Goal: Communication & Community: Answer question/provide support

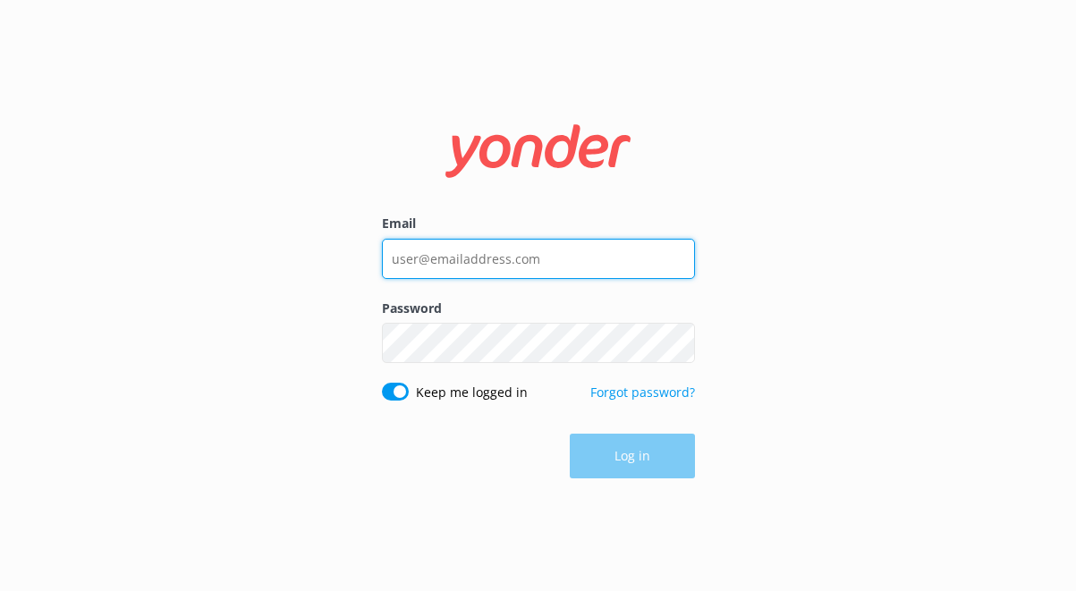
click at [566, 259] on input "Email" at bounding box center [538, 259] width 313 height 40
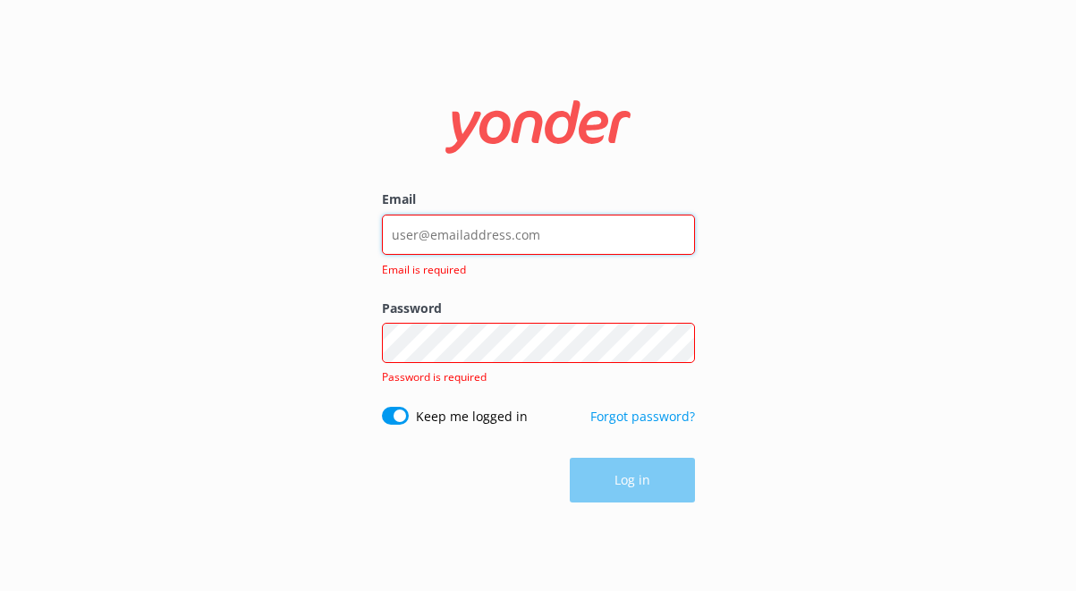
type input "contact@extranomical.com"
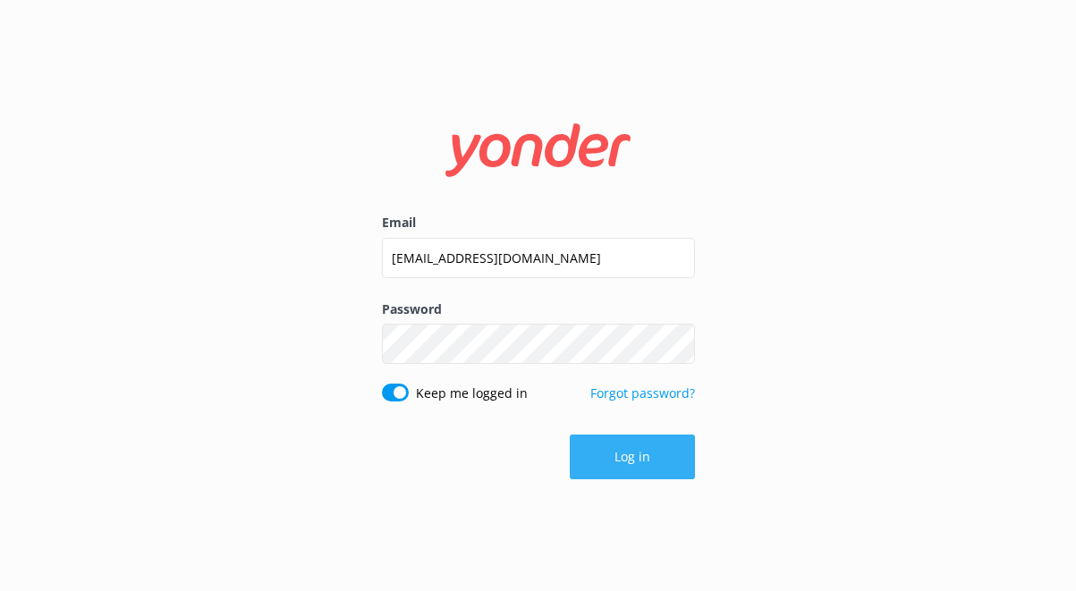
click at [624, 453] on button "Log in" at bounding box center [631, 456] width 125 height 45
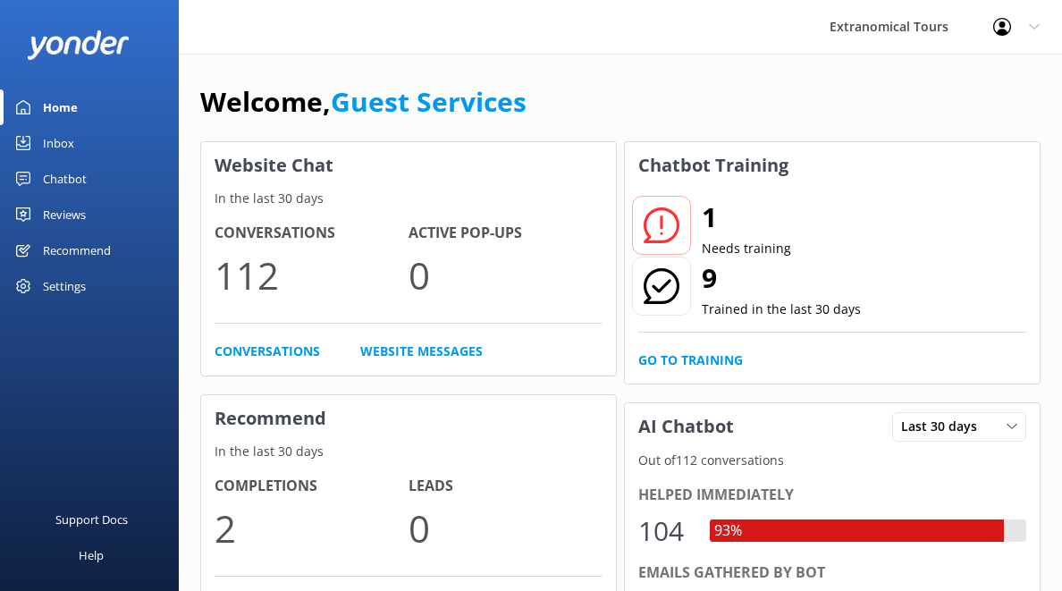
click at [66, 150] on div "Inbox" at bounding box center [58, 143] width 31 height 36
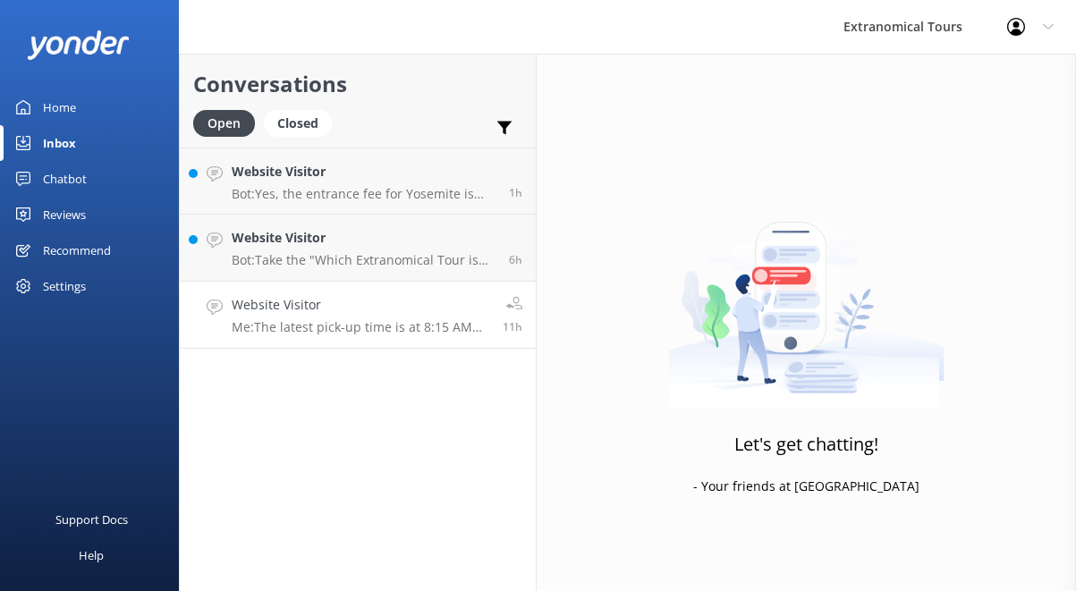
click at [322, 313] on h4 "Website Visitor" at bounding box center [360, 305] width 257 height 20
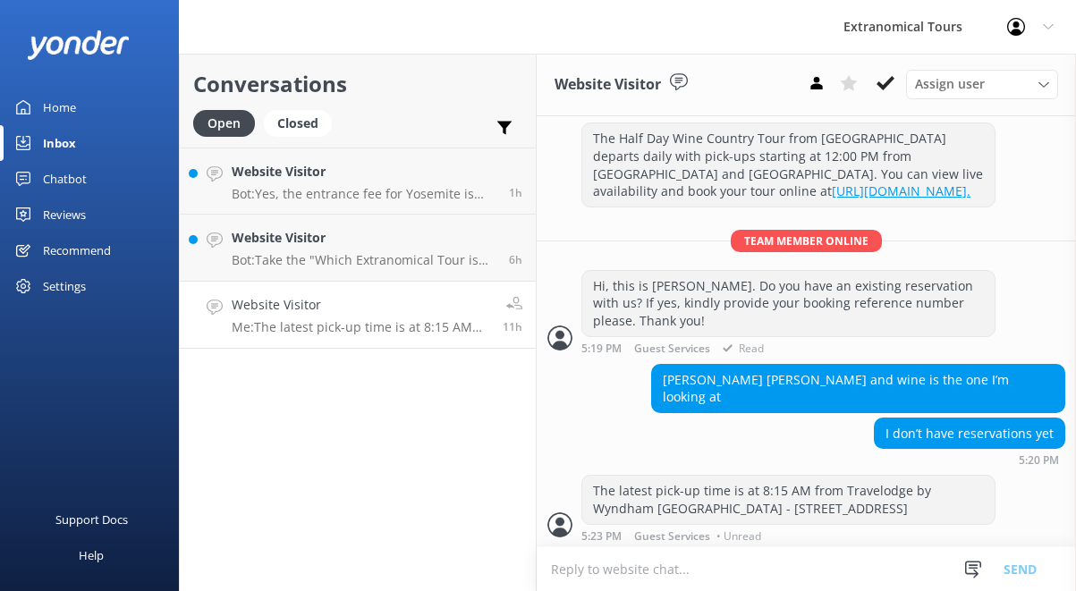
scroll to position [481, 0]
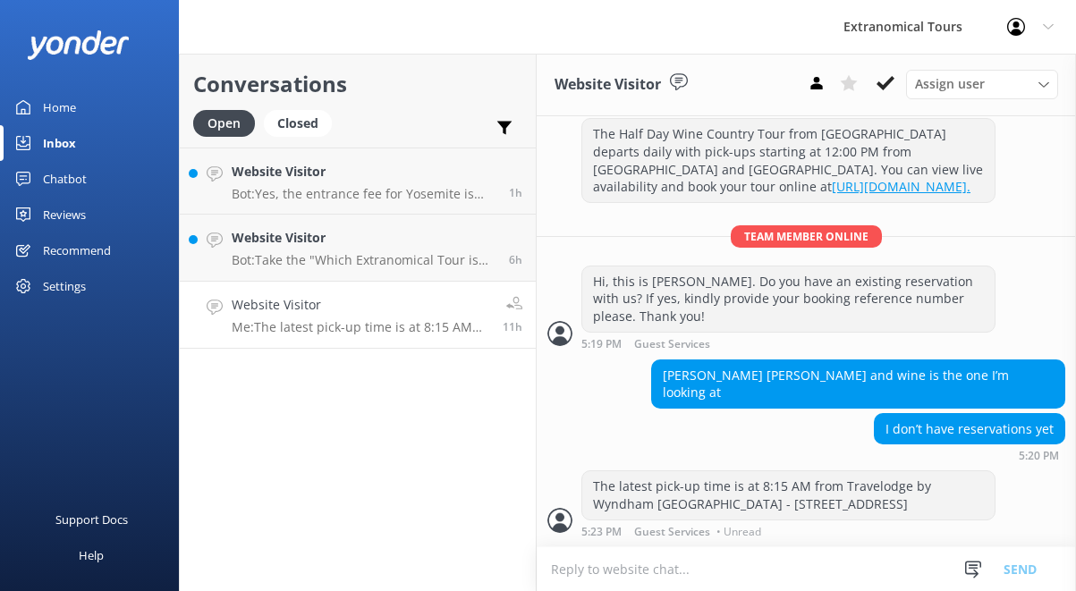
click at [949, 564] on div "Snippets Manage Still Need Further Assistance? Hi, just checking in - do you st…" at bounding box center [1006, 569] width 139 height 44
click at [964, 563] on icon at bounding box center [973, 570] width 18 height 18
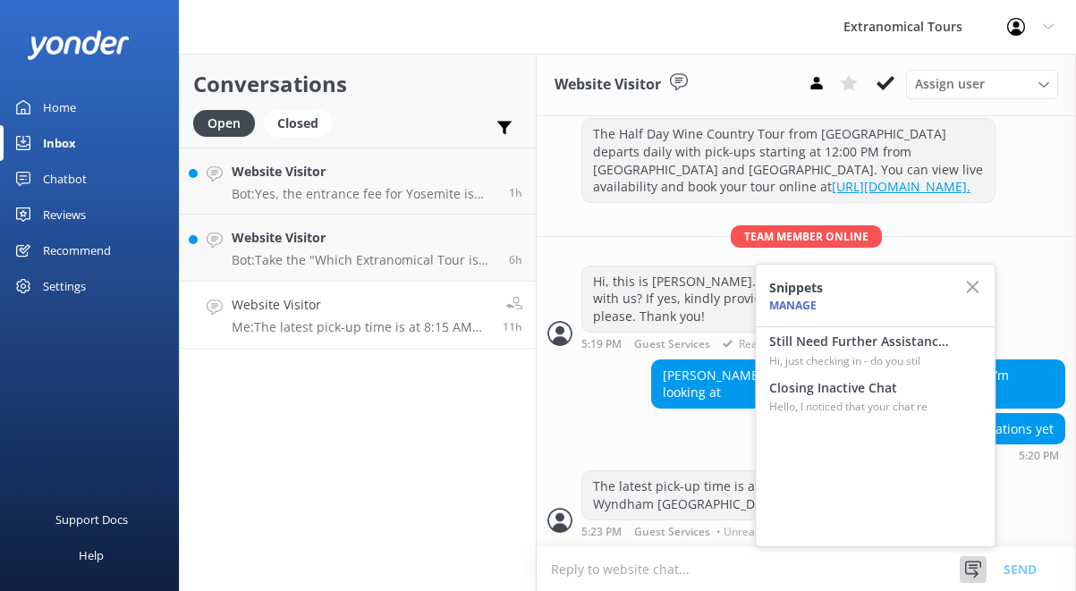
click at [860, 350] on h4 "Still Need Further Assistance?" at bounding box center [858, 342] width 179 height 20
type textarea "Hi, just checking in - do you still require assistance from our team on this? T…"
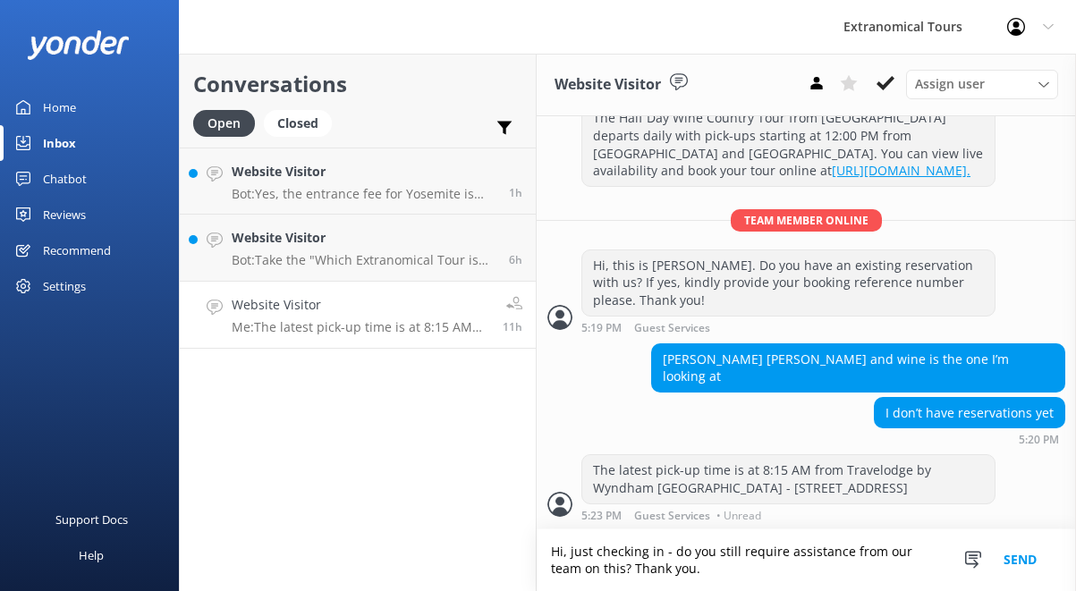
click at [1016, 562] on button "Send" at bounding box center [1019, 560] width 67 height 62
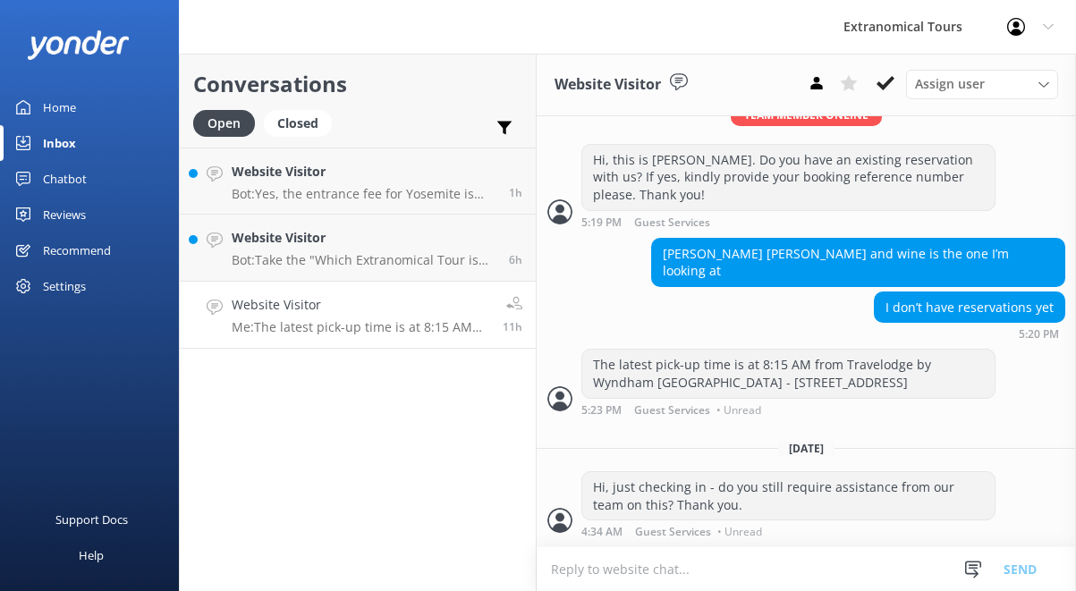
scroll to position [603, 0]
click at [390, 238] on h4 "Website Visitor" at bounding box center [364, 238] width 264 height 20
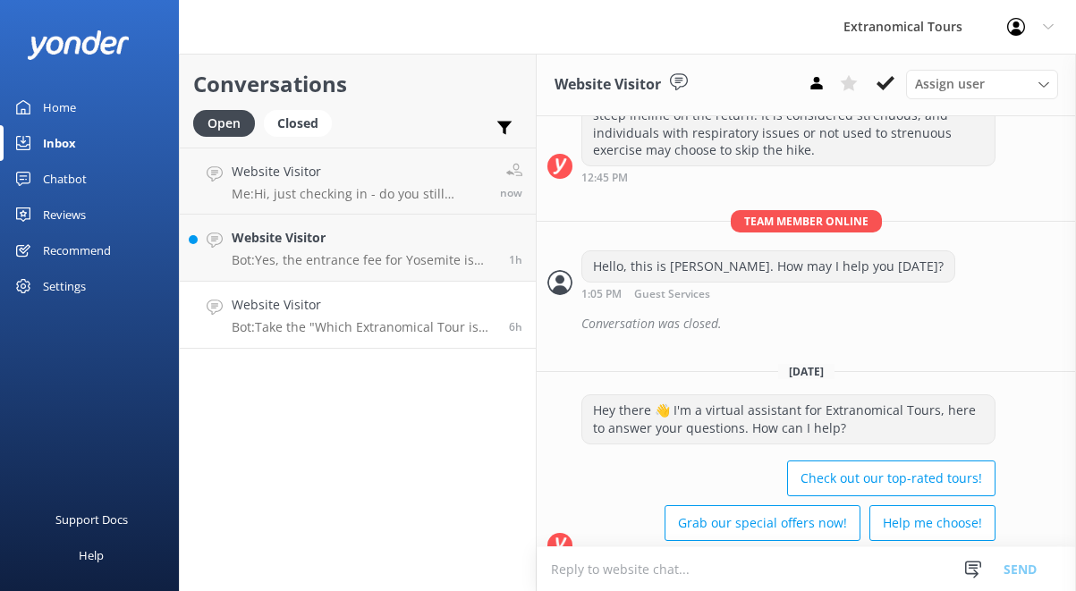
scroll to position [507, 0]
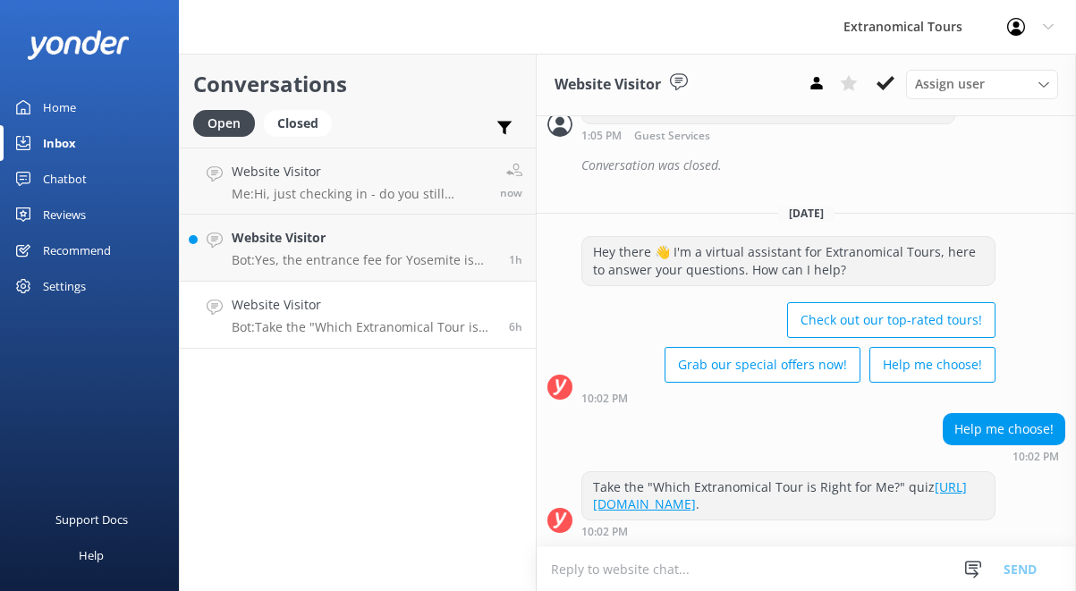
click at [992, 574] on div "Snippets Manage Still Need Further Assistance? Hi, just checking in - do you st…" at bounding box center [1006, 569] width 94 height 44
click at [984, 571] on div at bounding box center [972, 569] width 27 height 27
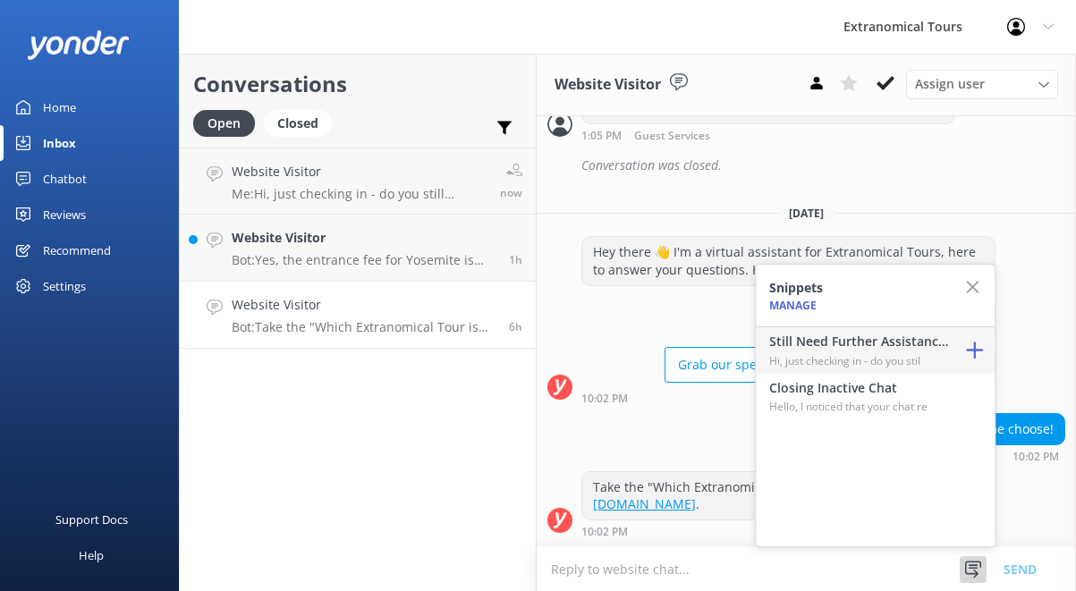
click at [910, 363] on p "Hi, just checking in - do you stil" at bounding box center [858, 360] width 179 height 17
type textarea "Hi, just checking in - do you still require assistance from our team on this? T…"
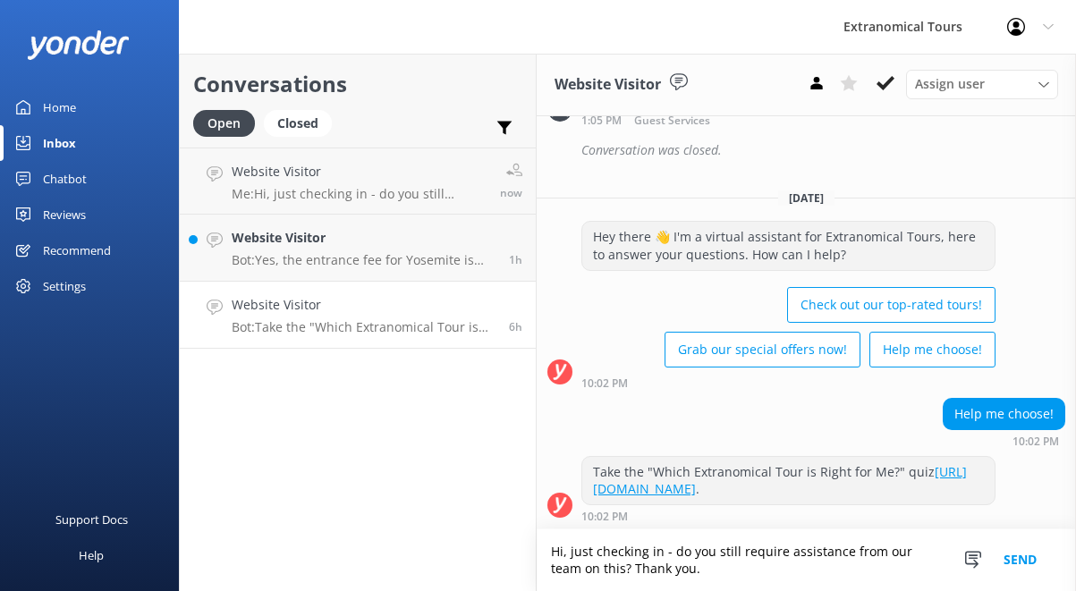
click at [1022, 553] on button "Send" at bounding box center [1019, 560] width 67 height 62
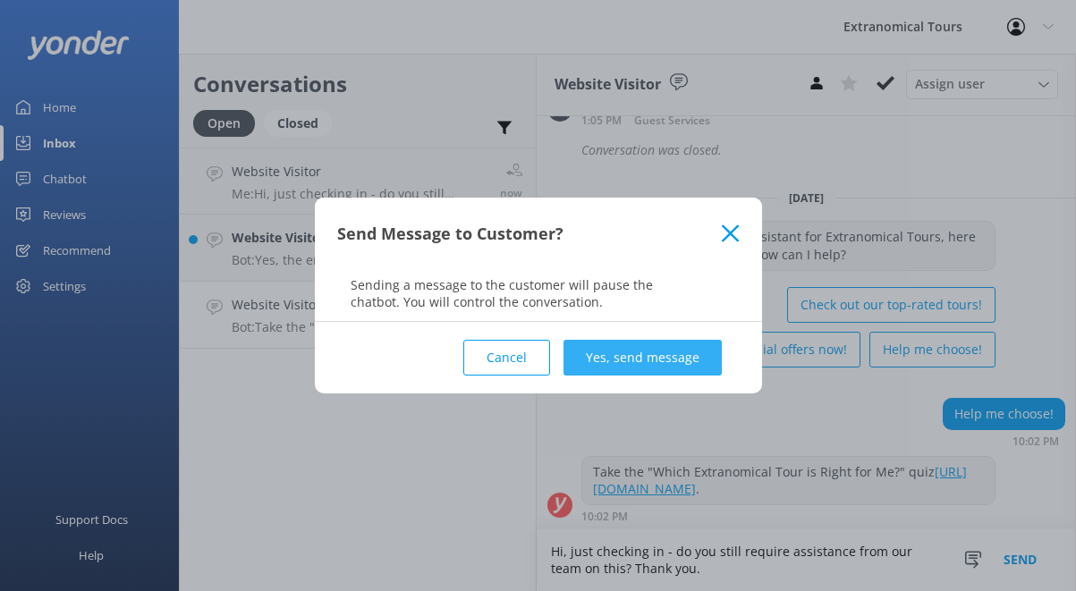
click at [684, 346] on button "Yes, send message" at bounding box center [642, 358] width 158 height 36
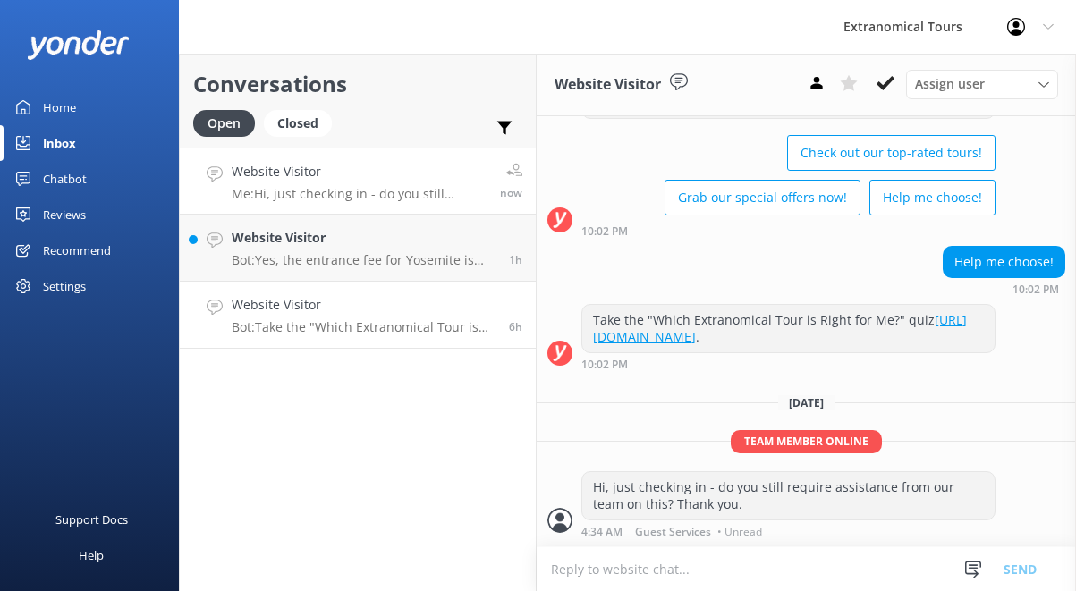
click at [402, 180] on h4 "Website Visitor" at bounding box center [359, 172] width 255 height 20
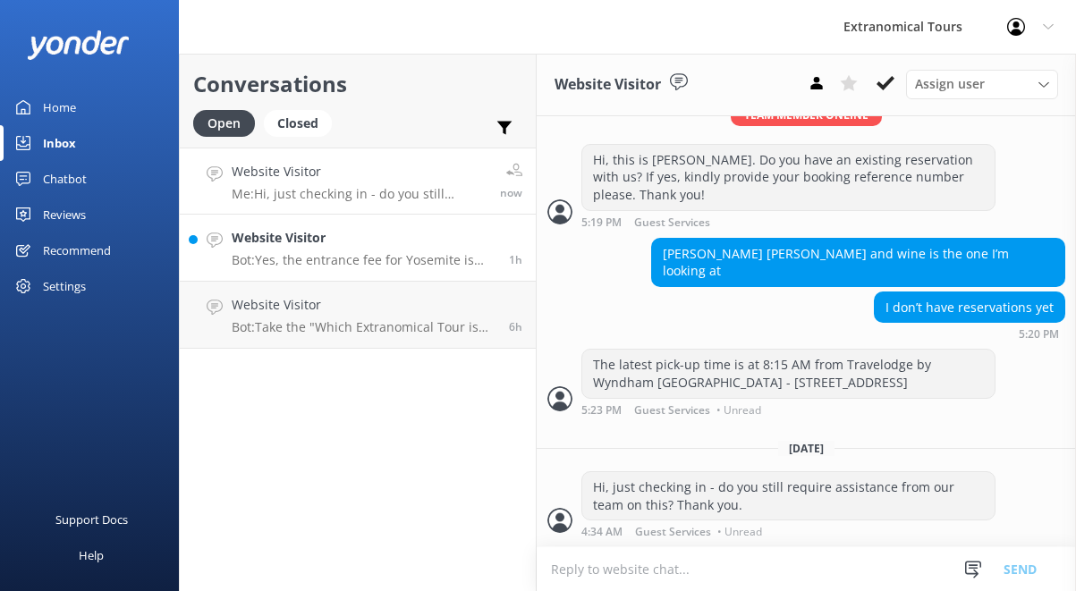
click at [360, 266] on p "Bot: Yes, the entrance fee for Yosemite is based on the vehicle and is paid at …" at bounding box center [364, 260] width 264 height 16
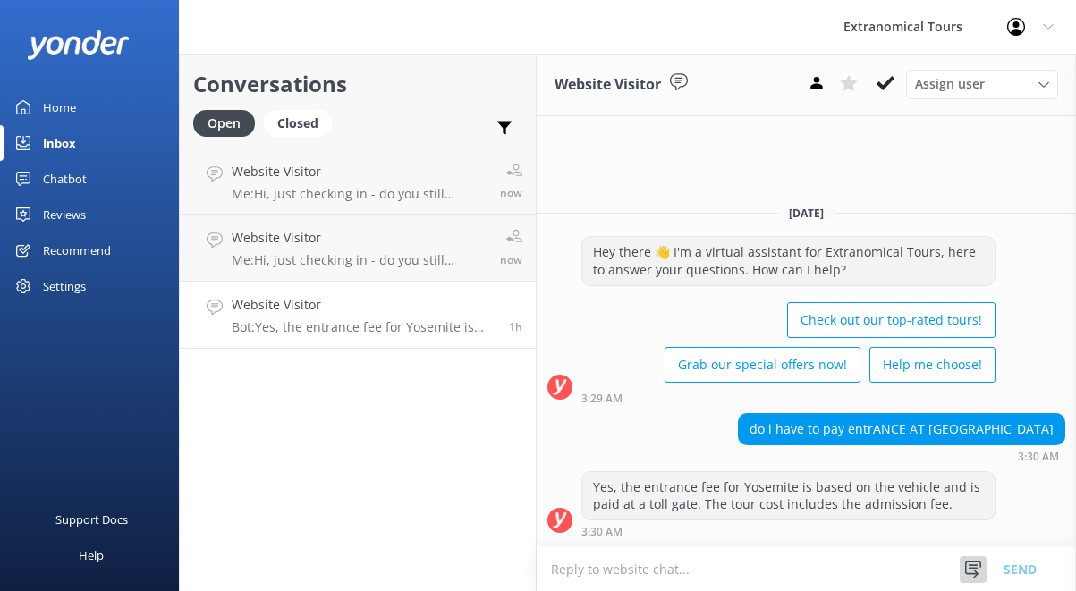
click at [967, 556] on div at bounding box center [972, 569] width 27 height 27
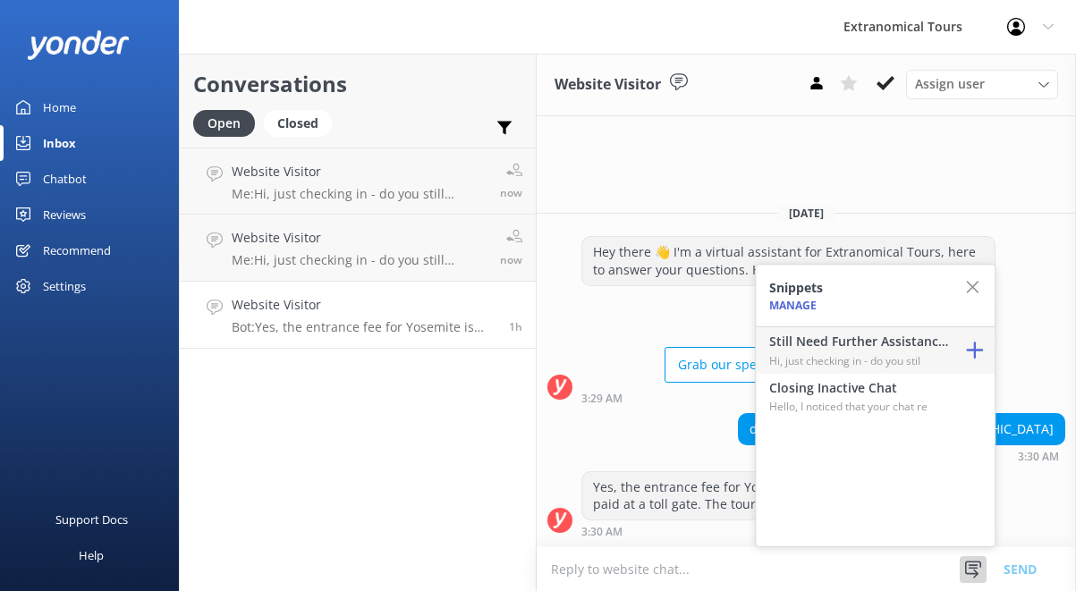
click at [865, 361] on p "Hi, just checking in - do you stil" at bounding box center [858, 360] width 179 height 17
type textarea "Hi, just checking in - do you still require assistance from our team on this? T…"
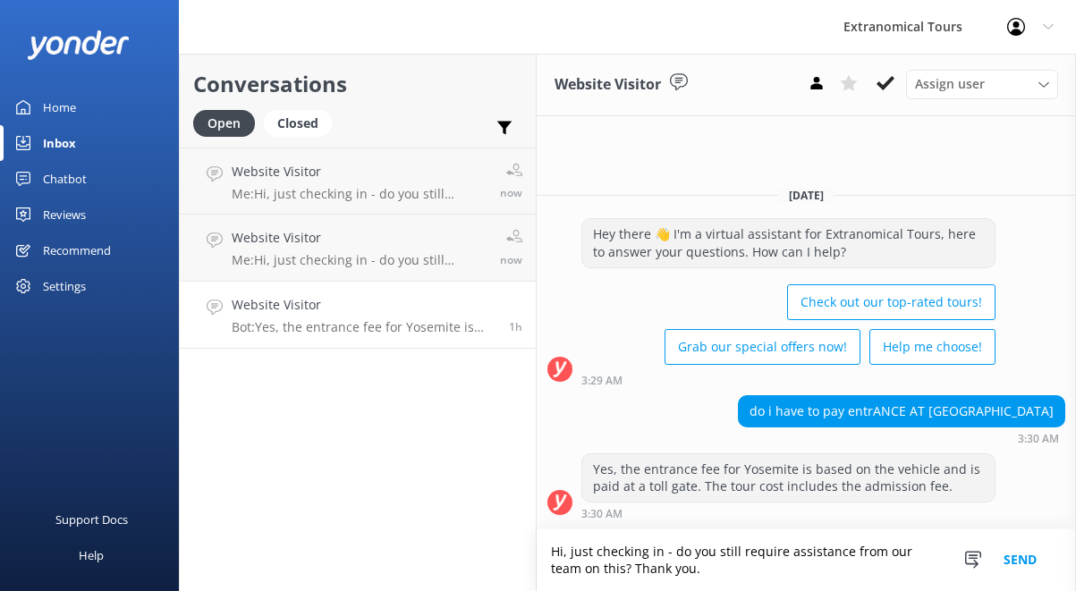
click at [1012, 553] on button "Send" at bounding box center [1019, 560] width 67 height 62
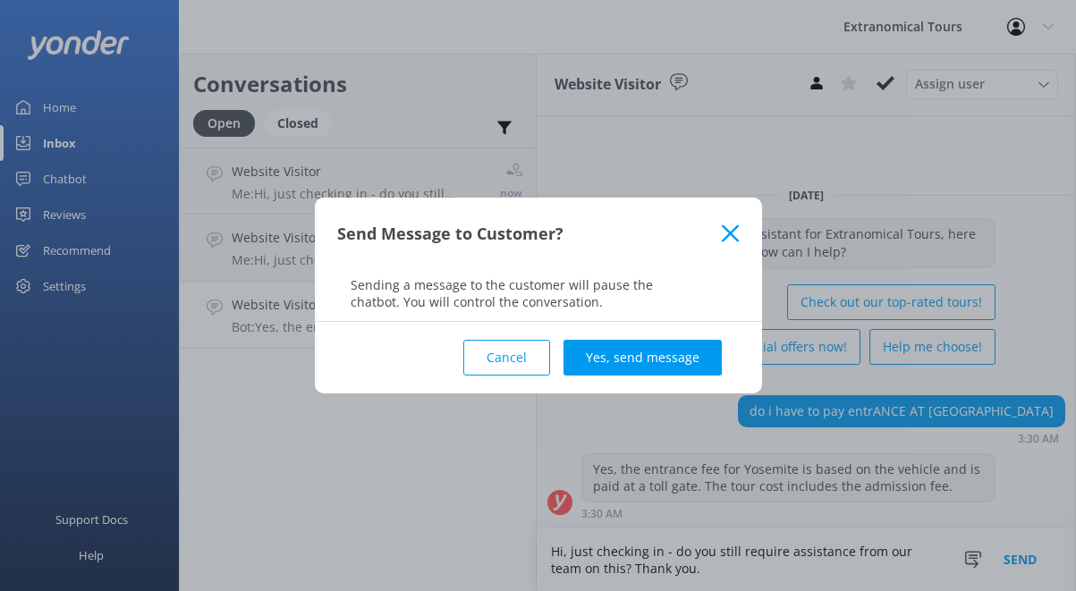
click at [676, 382] on div "Cancel Yes, send message" at bounding box center [538, 358] width 402 height 72
click at [676, 375] on div "Cancel Yes, send message" at bounding box center [538, 358] width 402 height 72
click at [675, 349] on button "Yes, send message" at bounding box center [642, 358] width 158 height 36
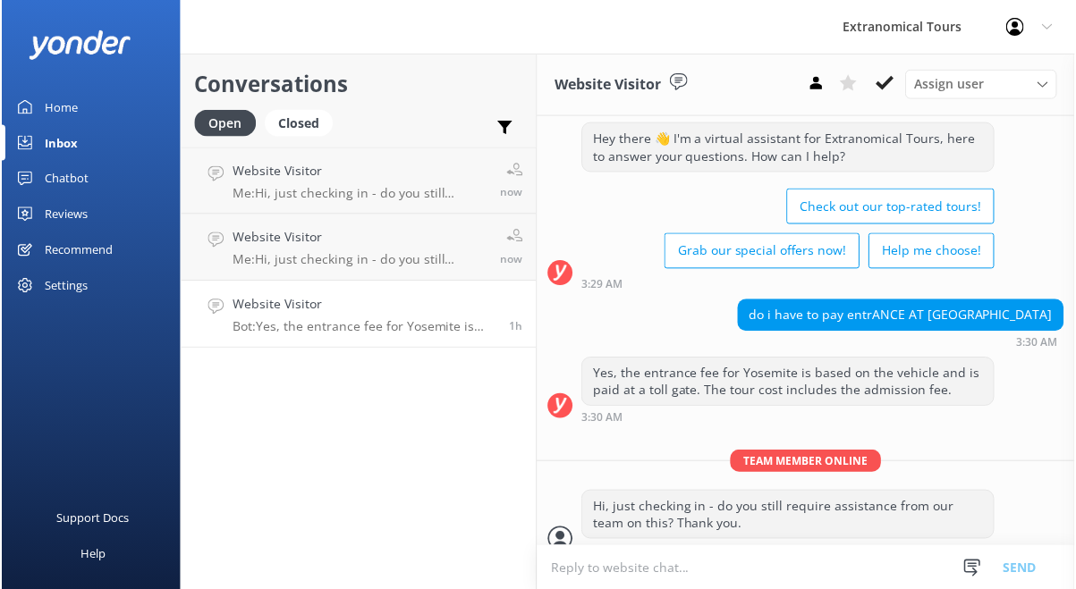
scroll to position [59, 0]
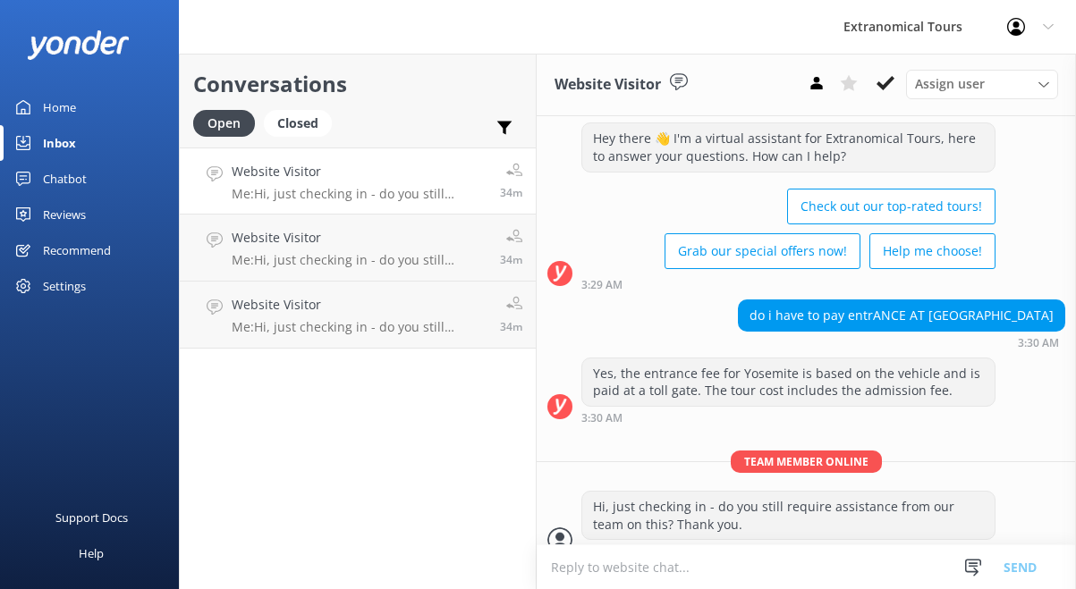
scroll to position [61, 0]
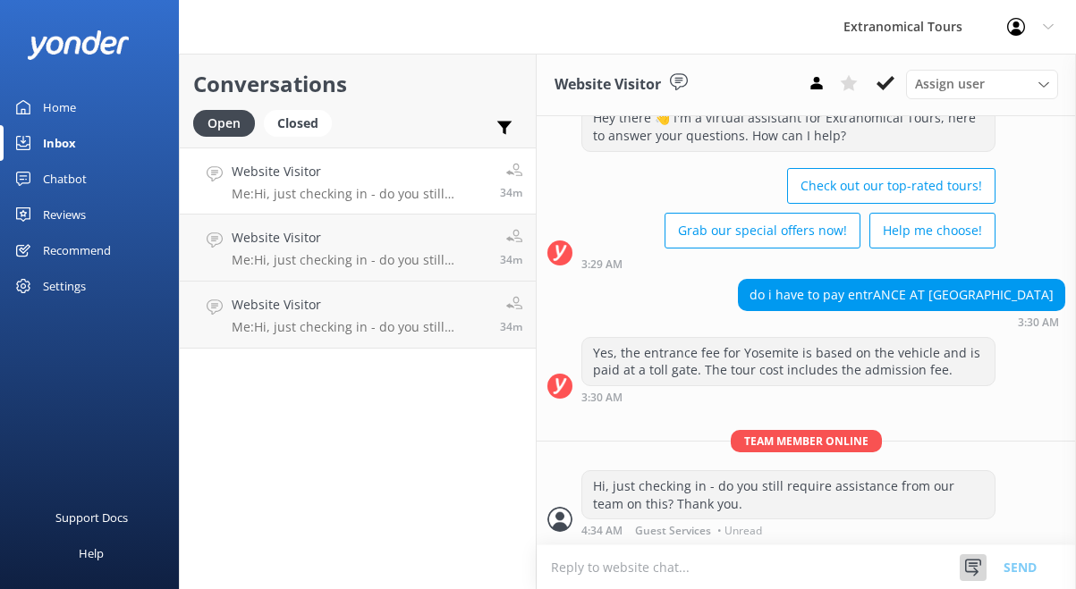
click at [975, 570] on use at bounding box center [973, 567] width 16 height 17
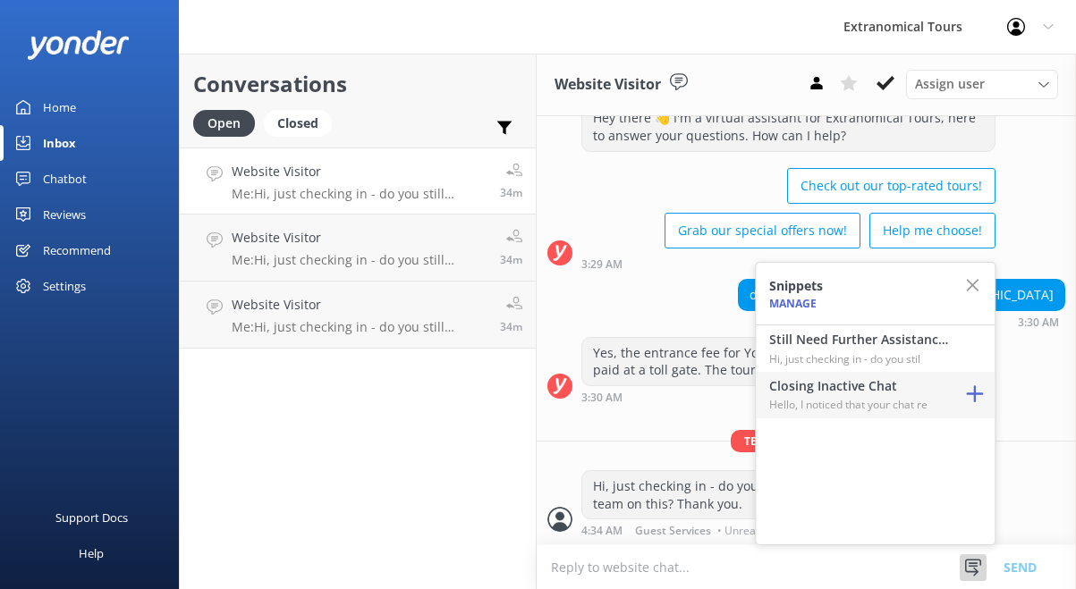
click at [877, 399] on p "Hello, I noticed that your chat re" at bounding box center [858, 404] width 179 height 17
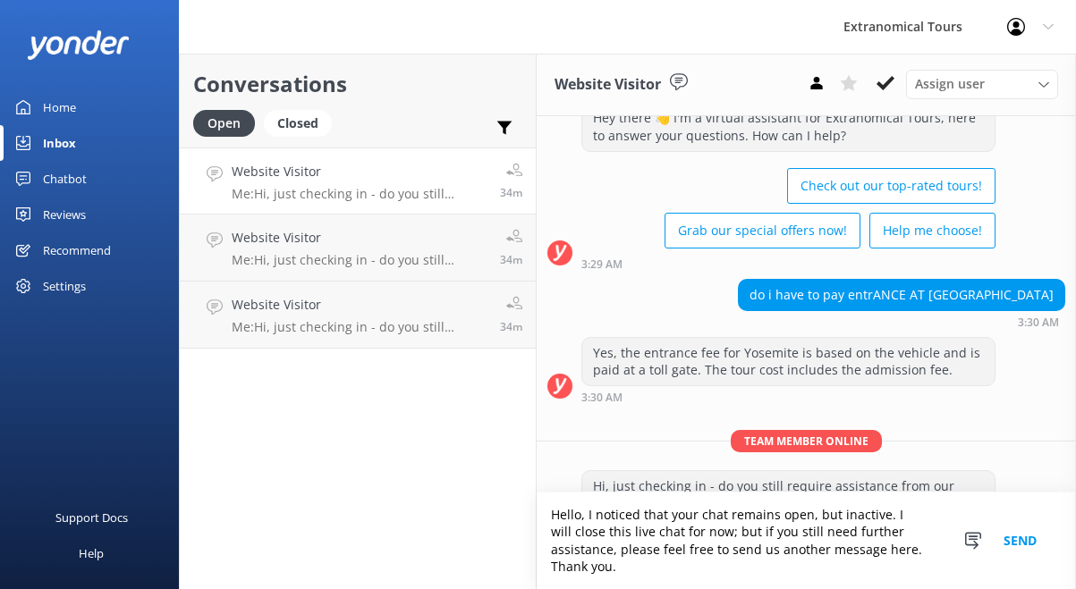
click at [1017, 546] on button "Send" at bounding box center [1019, 541] width 67 height 97
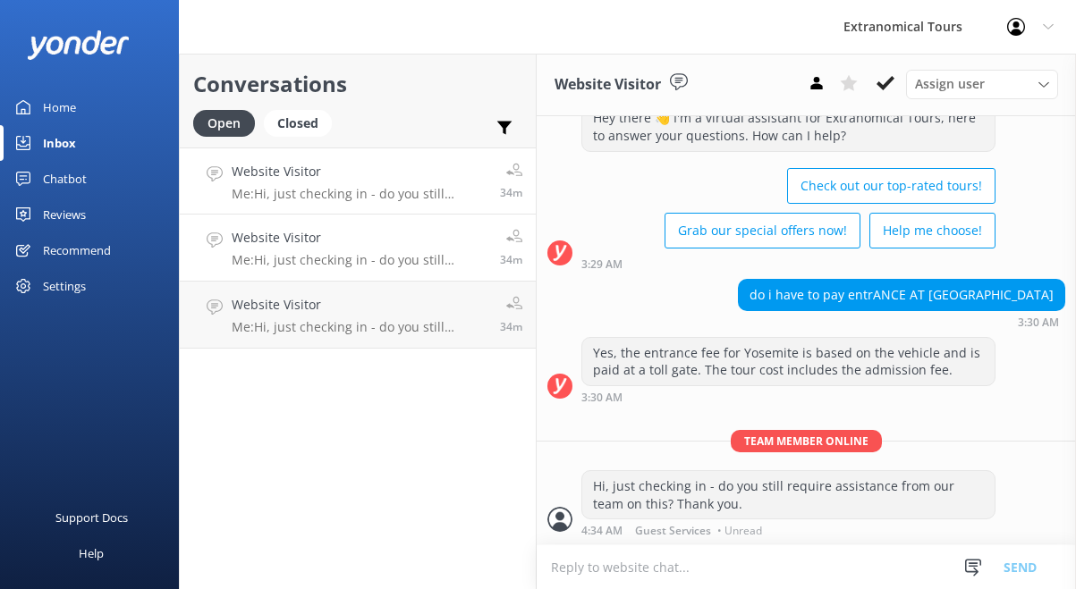
scroll to position [129, 0]
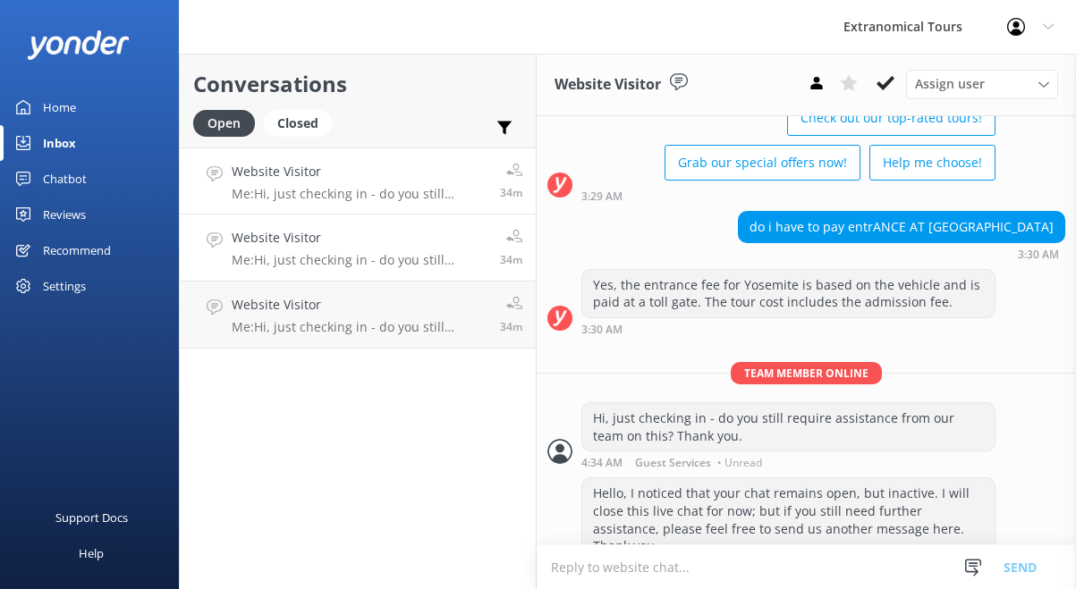
click at [394, 266] on p "Me: Hi, just checking in - do you still require assistance from our team on thi…" at bounding box center [359, 260] width 255 height 16
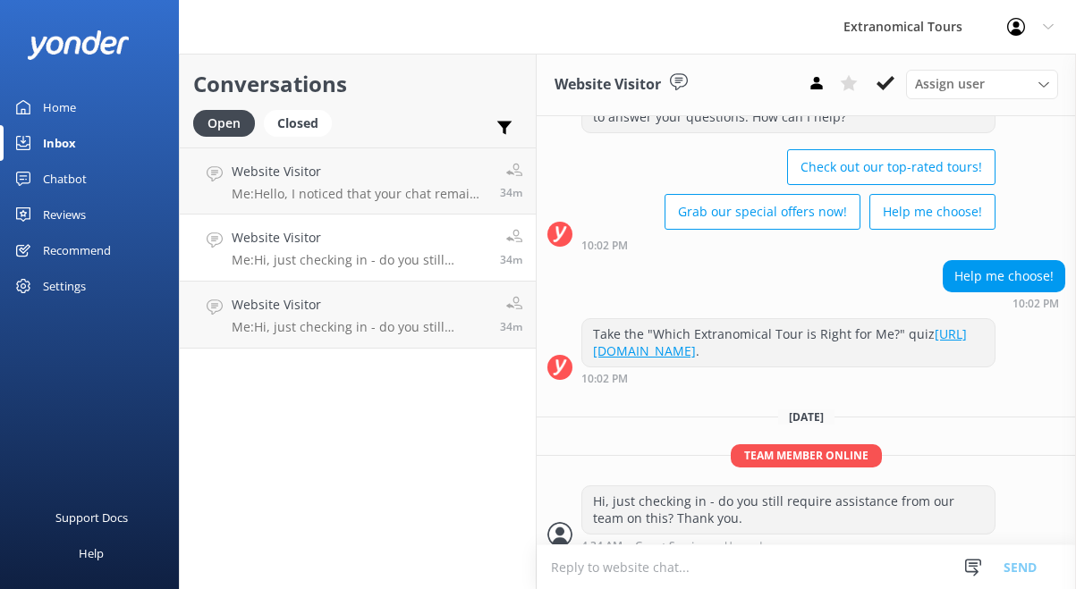
scroll to position [676, 0]
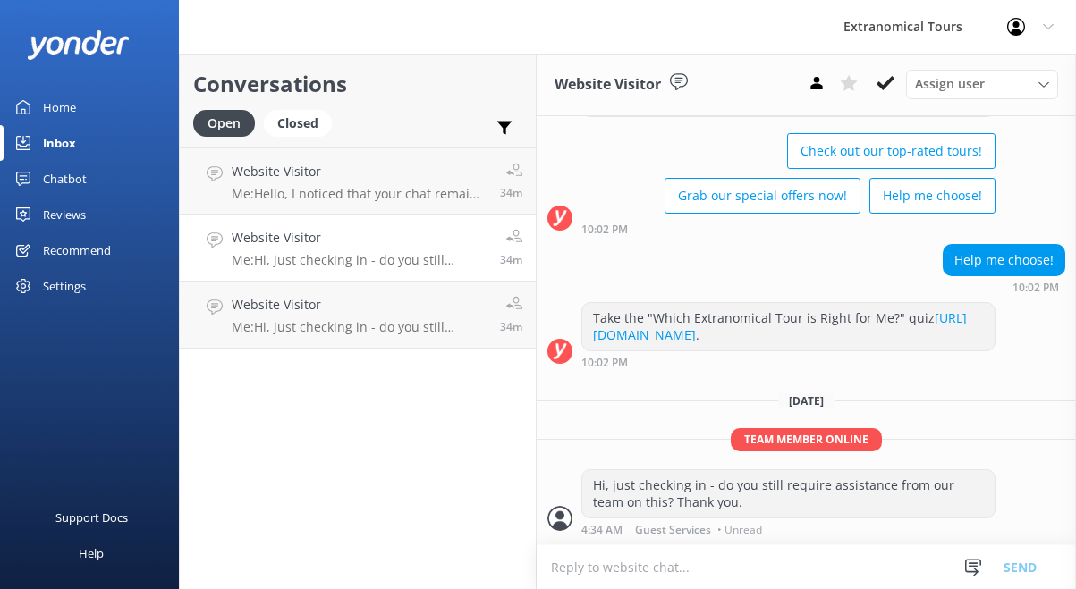
click at [953, 567] on div "Snippets Manage Still Need Further Assistance? Hi, just checking in - do you st…" at bounding box center [1006, 567] width 139 height 44
click at [960, 567] on div at bounding box center [972, 567] width 27 height 27
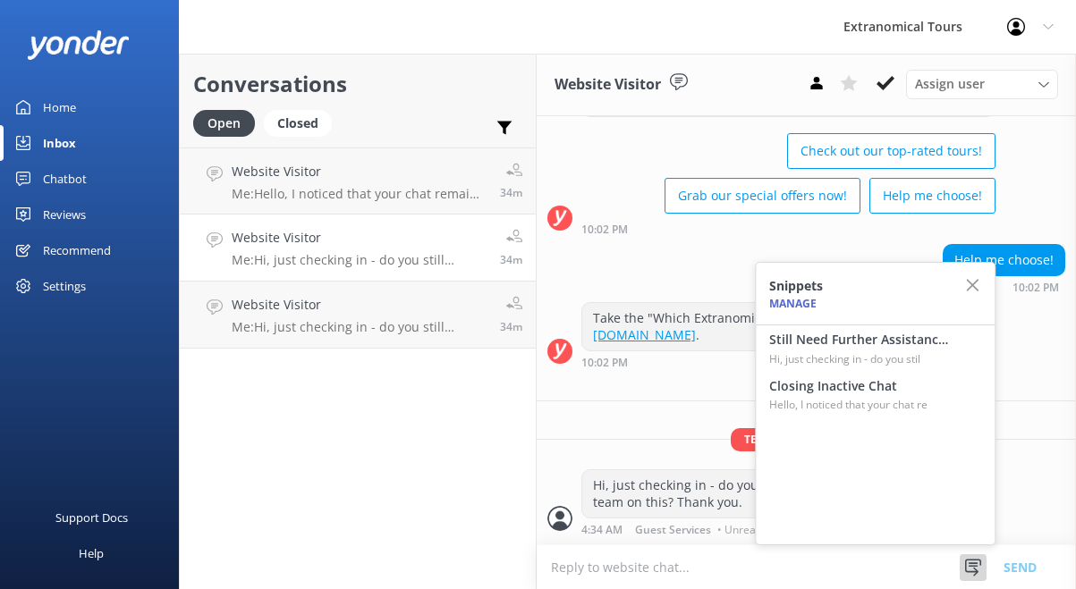
click at [885, 381] on h4 "Closing Inactive Chat" at bounding box center [858, 386] width 179 height 20
type textarea "Hello, I noticed that your chat remains open, but inactive. I will close this l…"
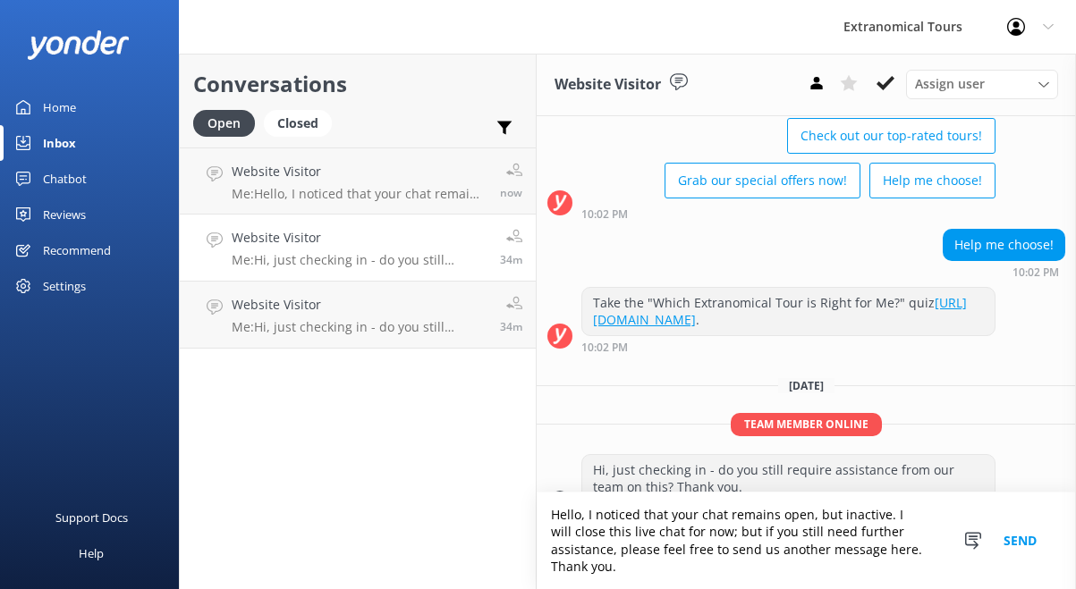
click at [1008, 540] on button "Send" at bounding box center [1019, 541] width 67 height 97
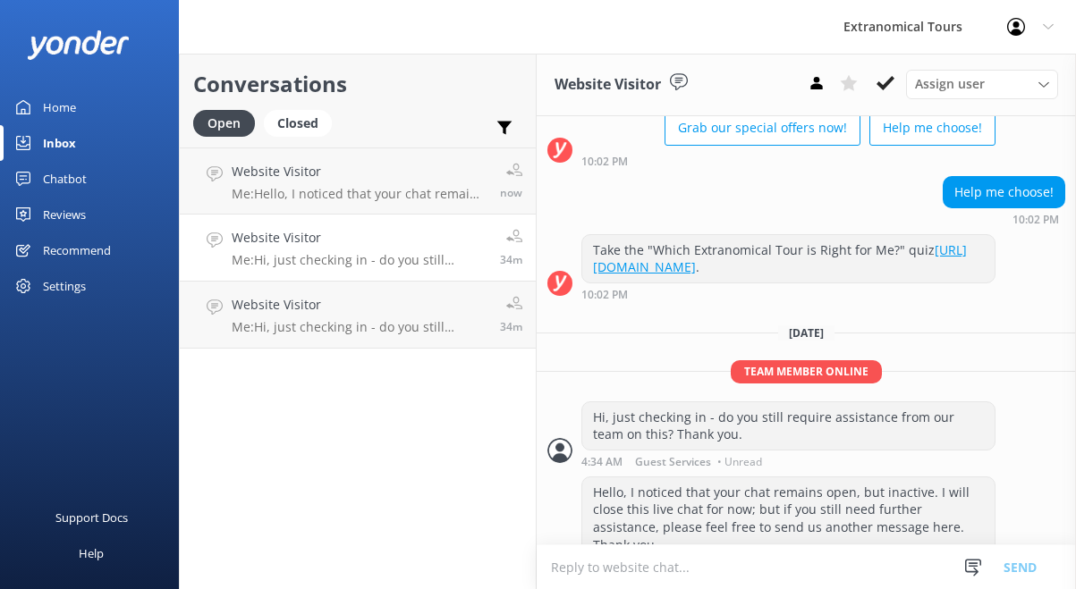
scroll to position [786, 0]
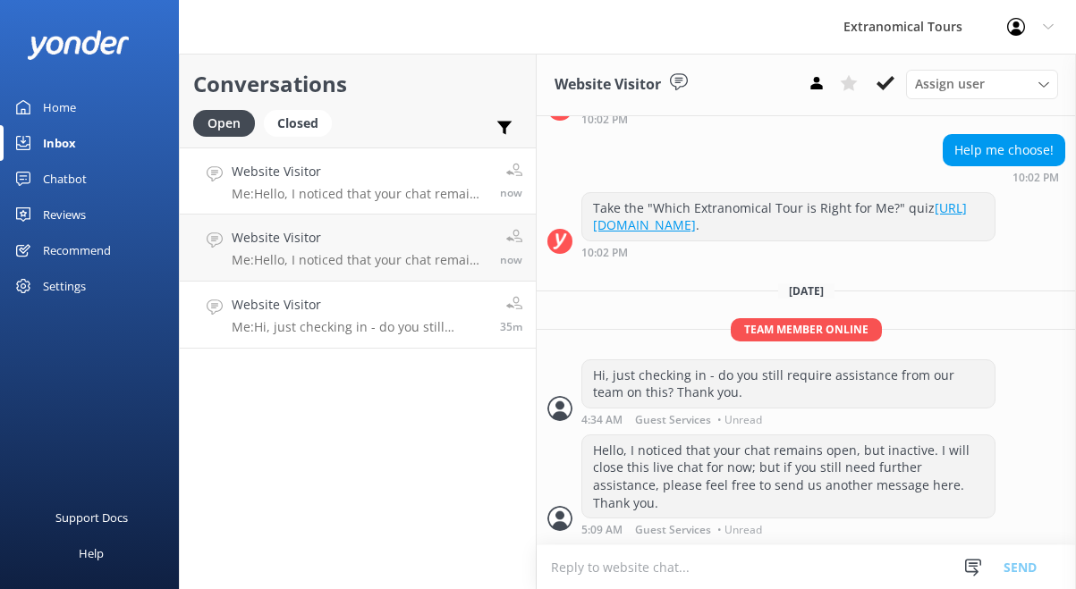
click at [428, 299] on h4 "Website Visitor" at bounding box center [359, 305] width 255 height 20
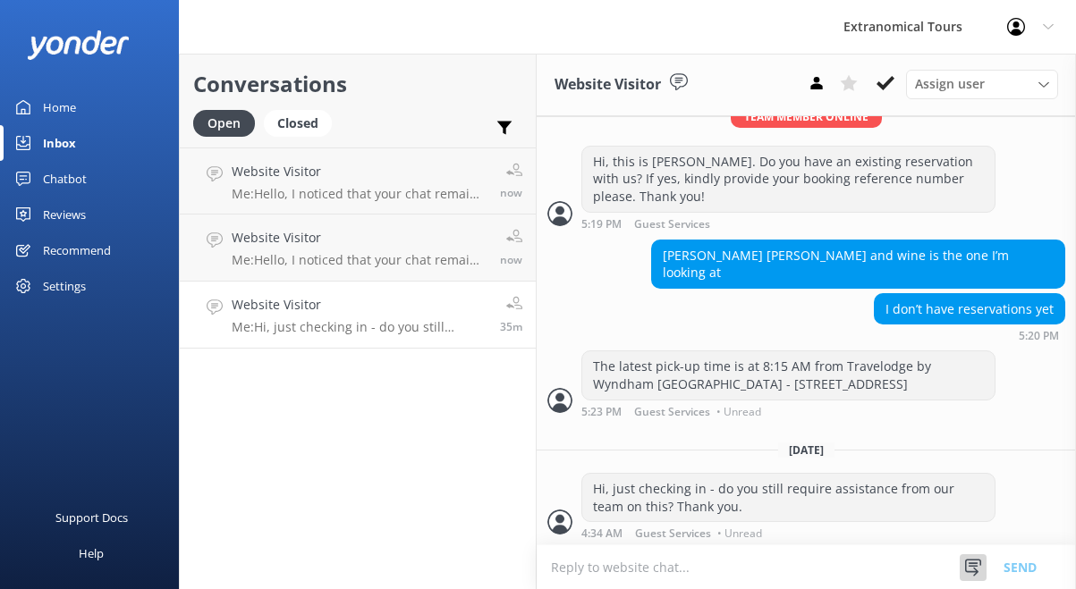
scroll to position [604, 0]
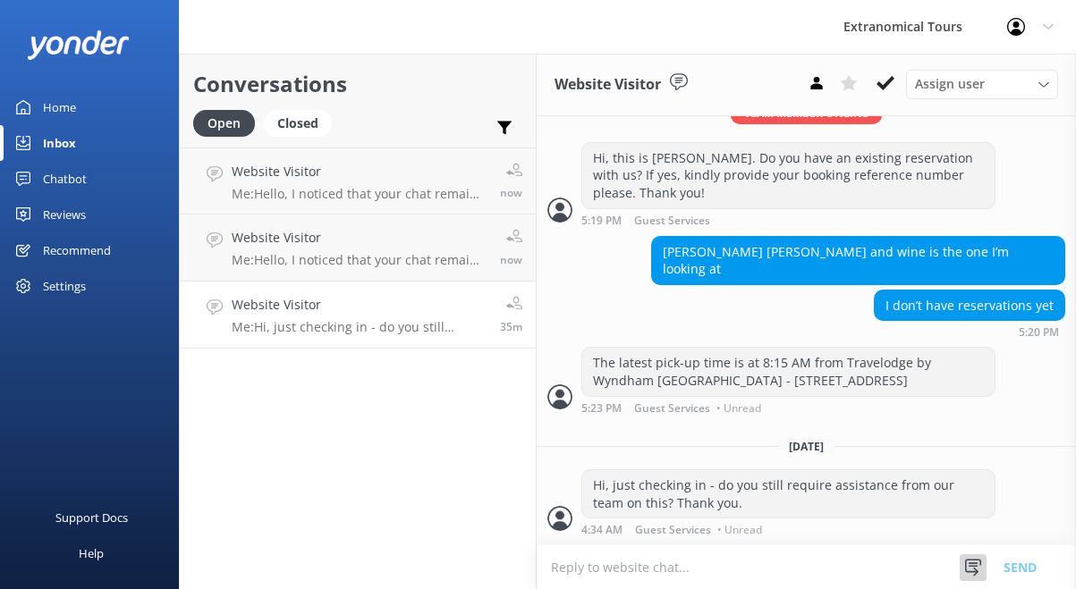
click at [978, 568] on icon at bounding box center [973, 568] width 18 height 18
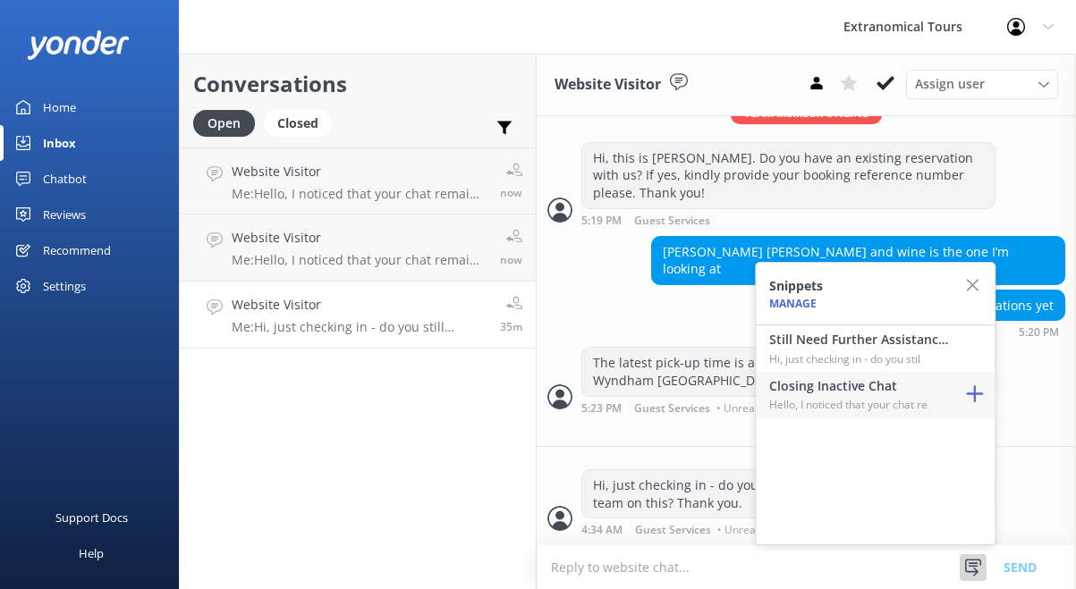
click at [885, 409] on p "Hello, I noticed that your chat re" at bounding box center [858, 404] width 179 height 17
type textarea "Hello, I noticed that your chat remains open, but inactive. I will close this l…"
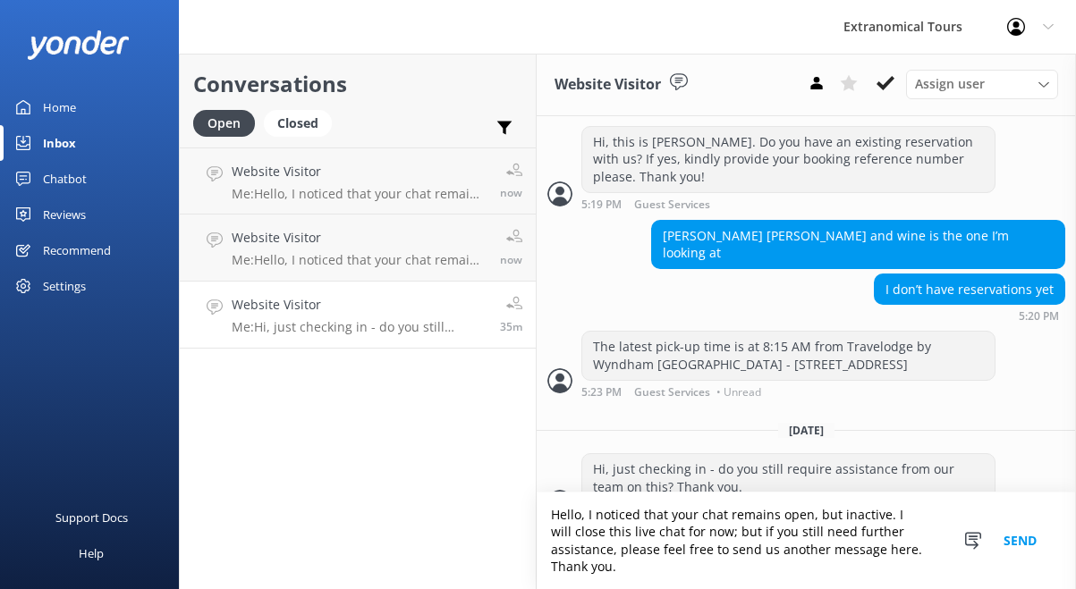
click at [1022, 534] on button "Send" at bounding box center [1019, 541] width 67 height 97
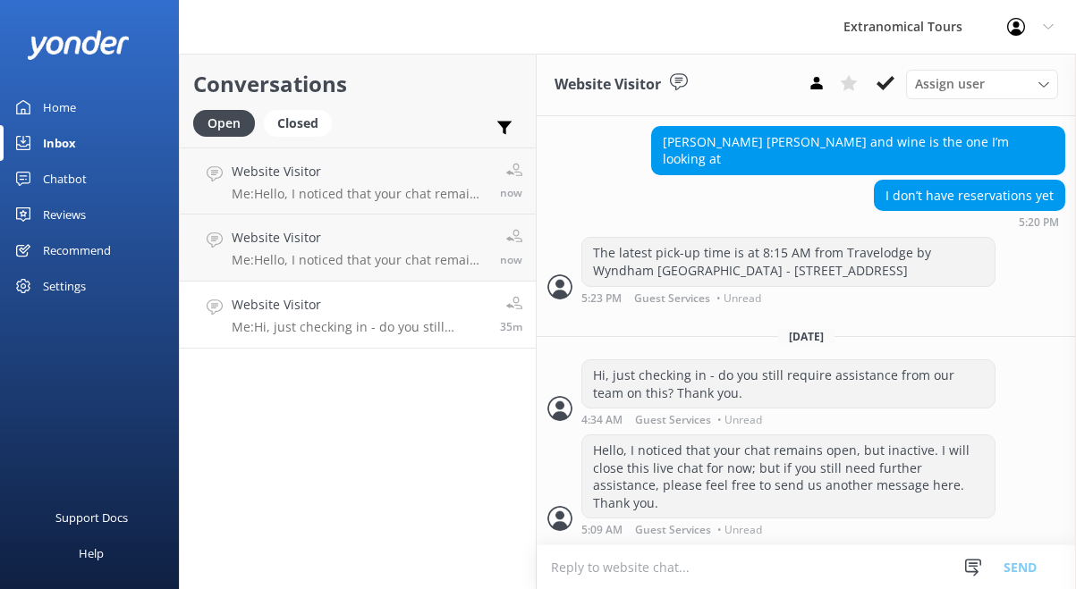
scroll to position [715, 0]
click at [888, 86] on icon at bounding box center [885, 83] width 18 height 18
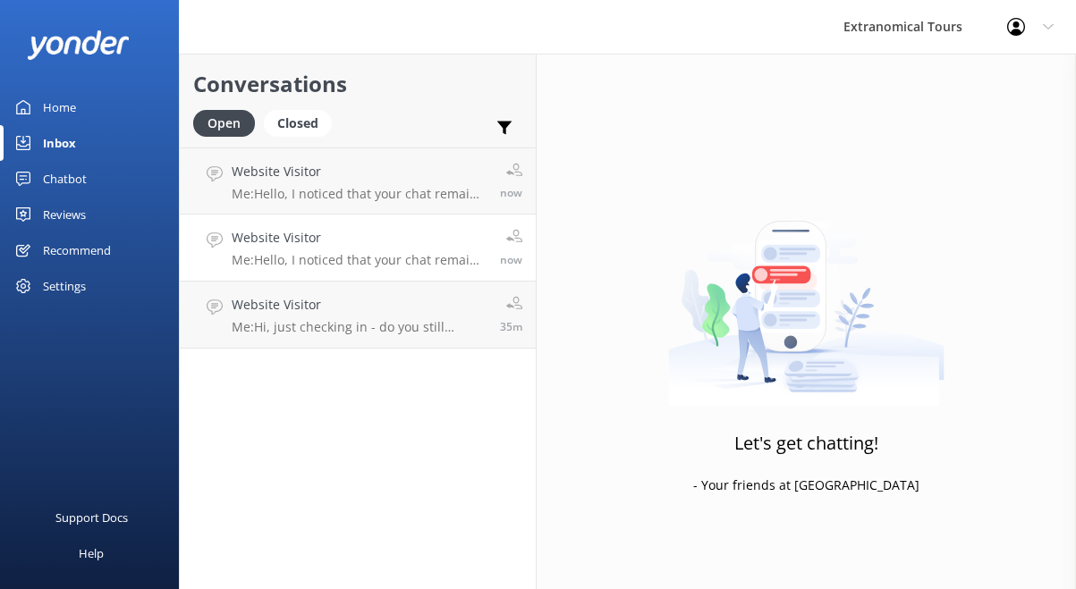
click at [346, 266] on p "Me: Hello, I noticed that your chat remains open, but inactive. I will close th…" at bounding box center [359, 260] width 255 height 16
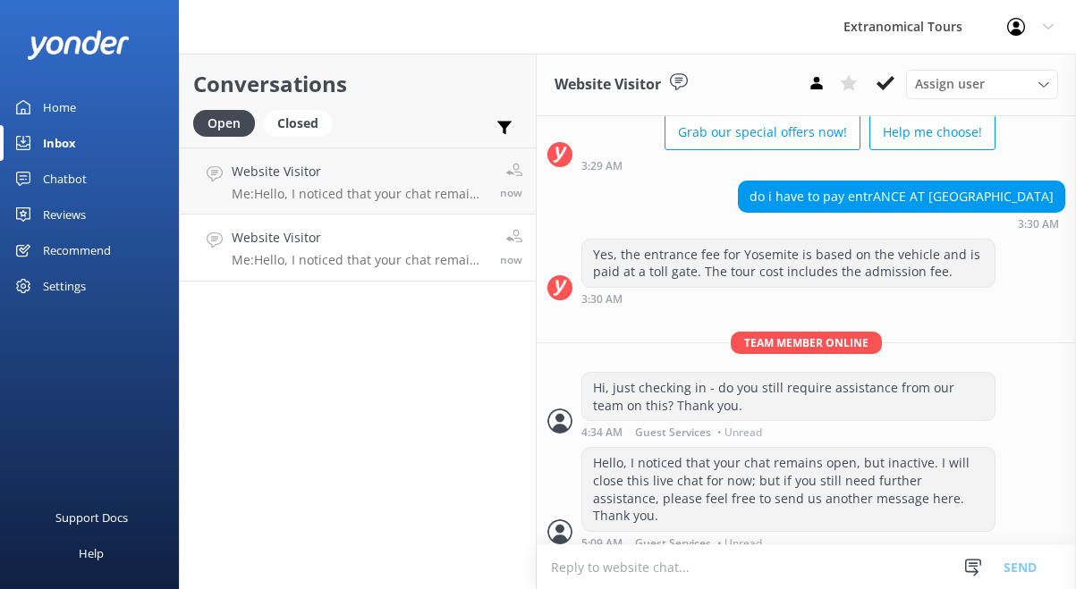
scroll to position [171, 0]
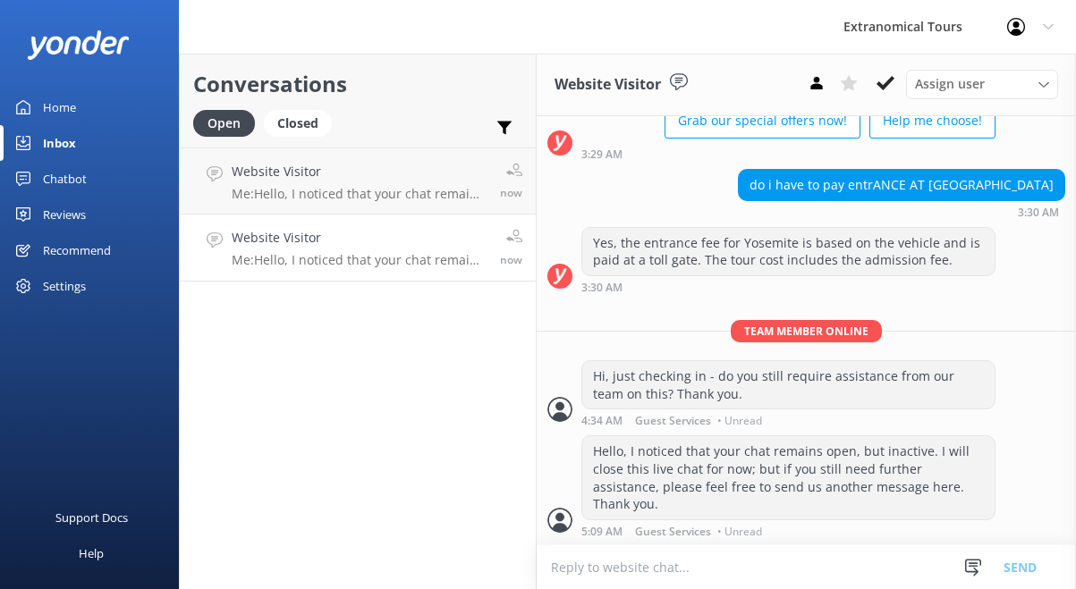
click at [454, 237] on h4 "Website Visitor" at bounding box center [359, 238] width 255 height 20
click at [887, 89] on icon at bounding box center [885, 83] width 18 height 18
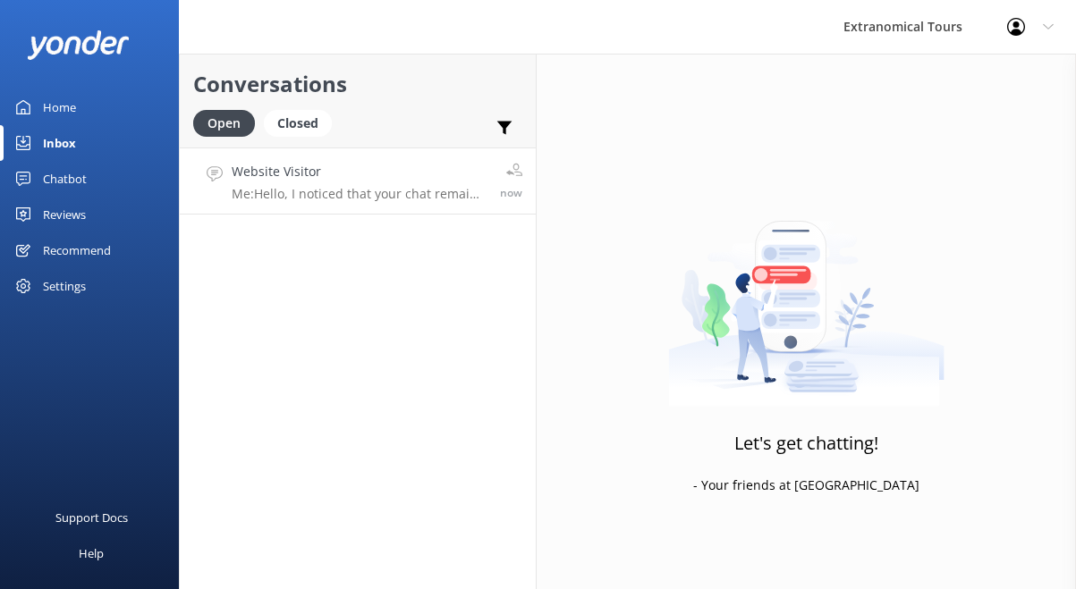
click at [375, 199] on p "Me: Hello, I noticed that your chat remains open, but inactive. I will close th…" at bounding box center [359, 194] width 255 height 16
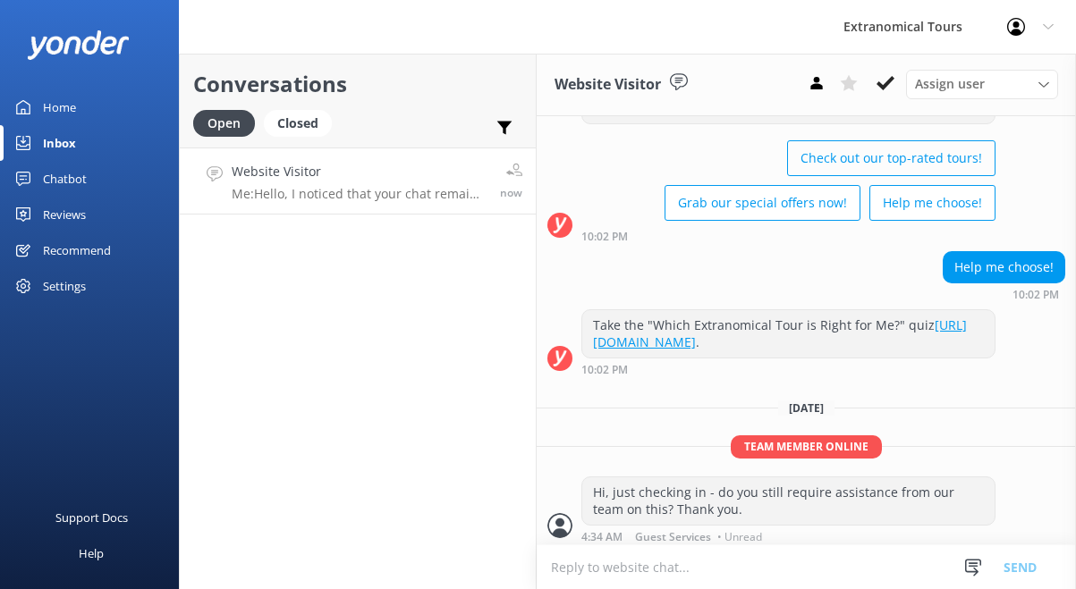
scroll to position [786, 0]
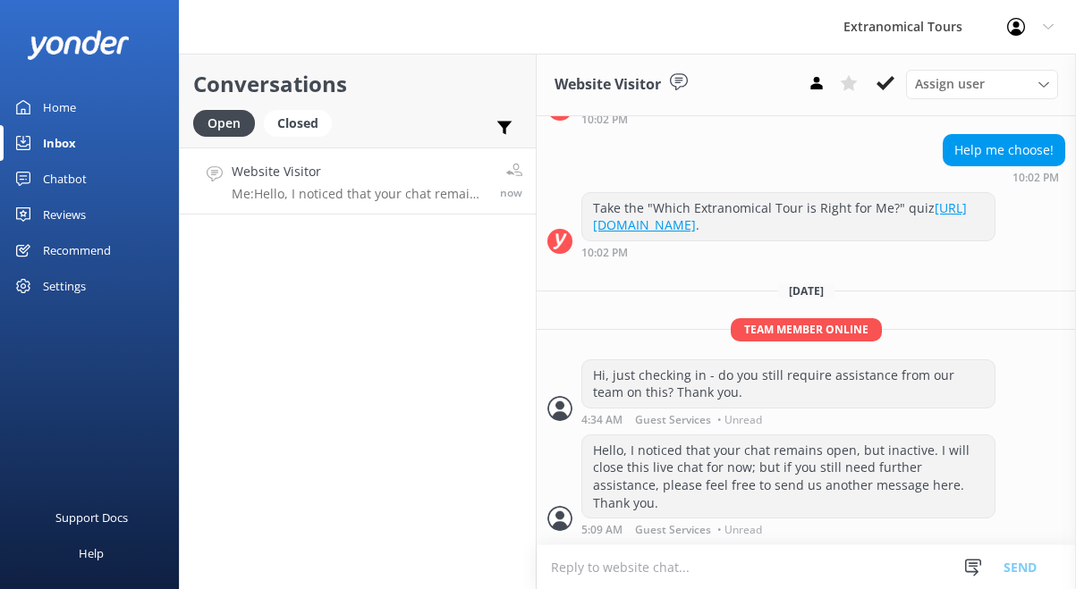
click at [882, 109] on div "Website Visitor Assign user Olena Arlene Guest Services" at bounding box center [805, 85] width 539 height 63
click at [883, 105] on div "Website Visitor Assign user Olena Arlene Guest Services" at bounding box center [805, 85] width 539 height 63
click at [883, 98] on div "Website Visitor Assign user Olena Arlene Guest Services" at bounding box center [805, 85] width 539 height 63
click at [885, 97] on div "Assign user Olena Arlene Guest Services" at bounding box center [928, 84] width 257 height 29
click at [885, 96] on button at bounding box center [885, 83] width 32 height 27
